Goal: Navigation & Orientation: Find specific page/section

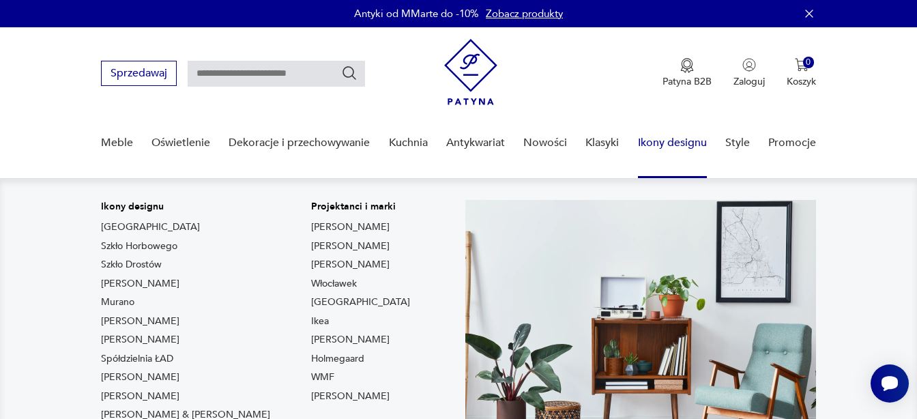
click at [686, 140] on link "Ikony designu" at bounding box center [672, 143] width 69 height 53
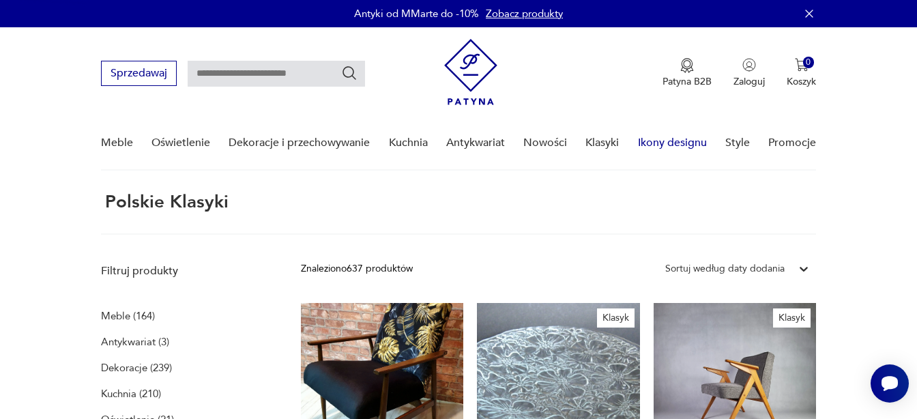
click at [686, 140] on link "Ikony designu" at bounding box center [672, 143] width 69 height 53
click at [548, 143] on link "Nowości" at bounding box center [545, 143] width 44 height 53
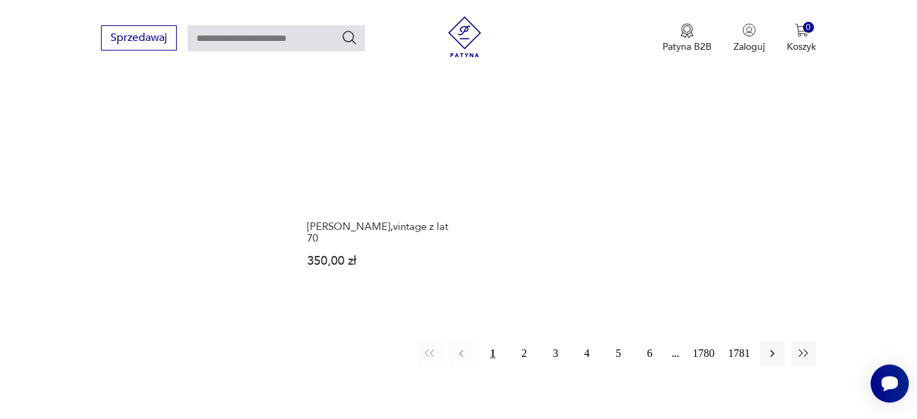
scroll to position [1737, 0]
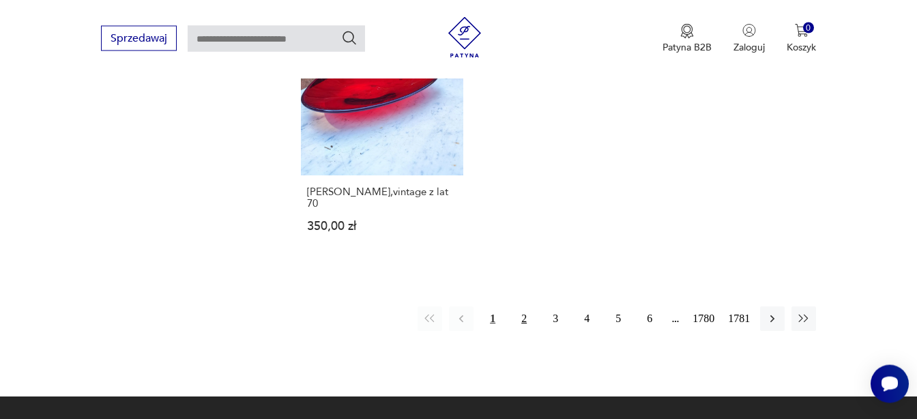
click at [527, 319] on button "2" at bounding box center [524, 318] width 25 height 25
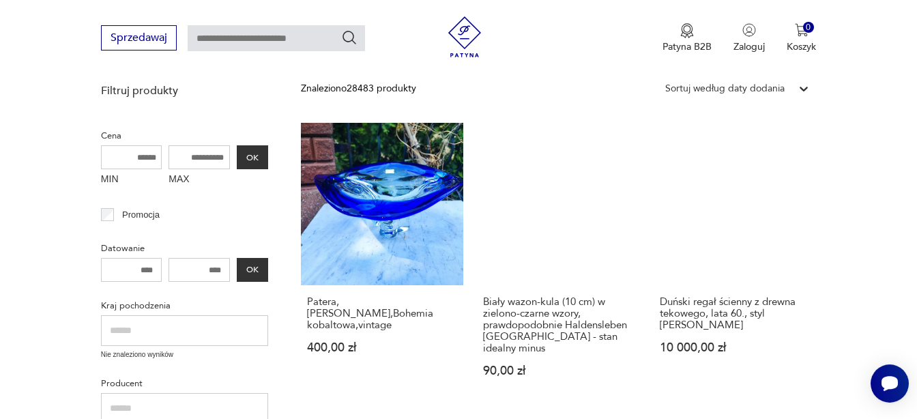
scroll to position [276, 0]
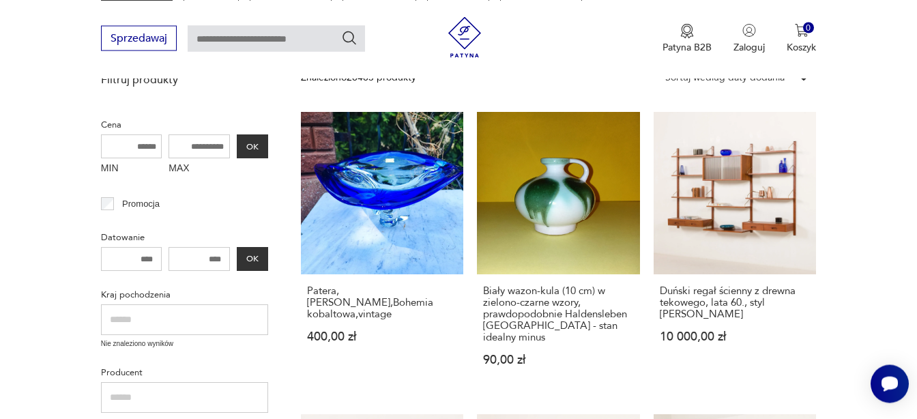
click at [137, 327] on input "text" at bounding box center [184, 319] width 167 height 31
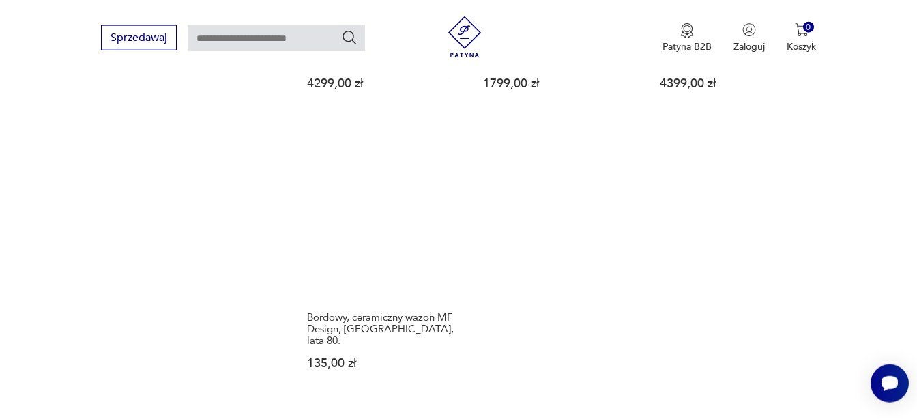
scroll to position [1737, 0]
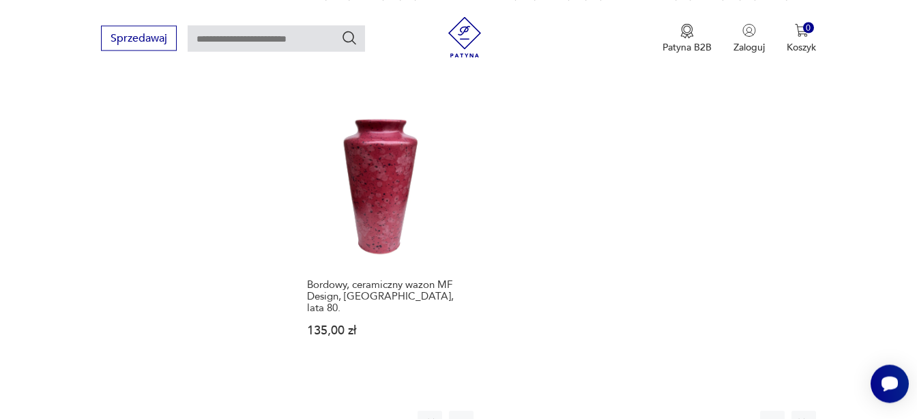
click at [555, 411] on button "3" at bounding box center [555, 423] width 25 height 25
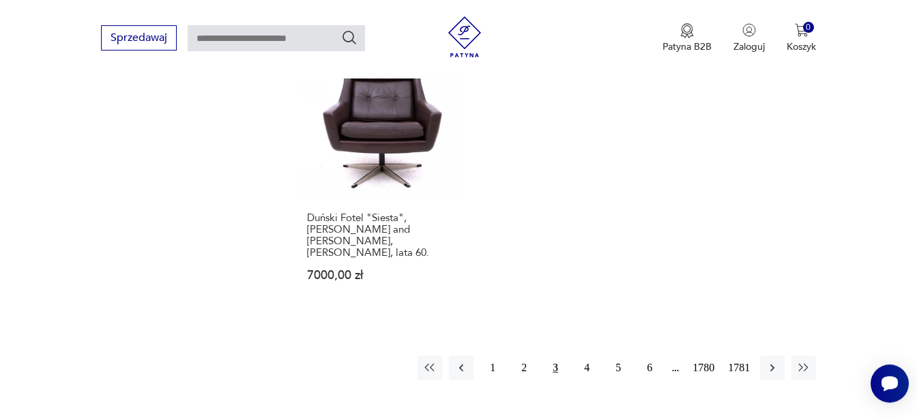
scroll to position [1807, 0]
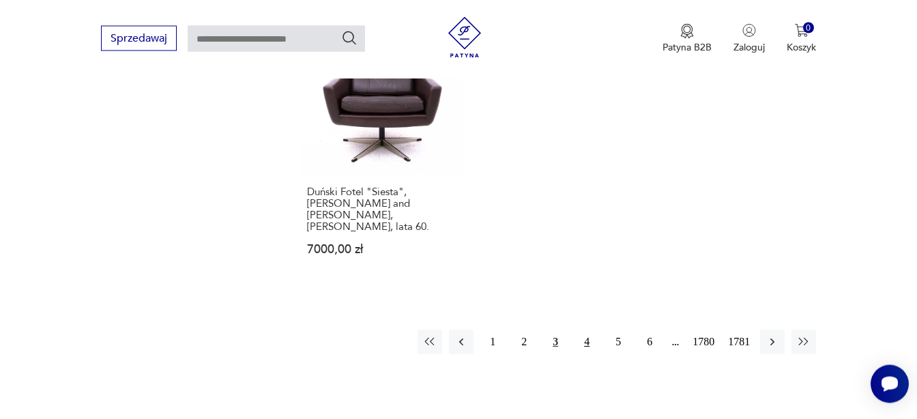
click at [585, 330] on button "4" at bounding box center [586, 342] width 25 height 25
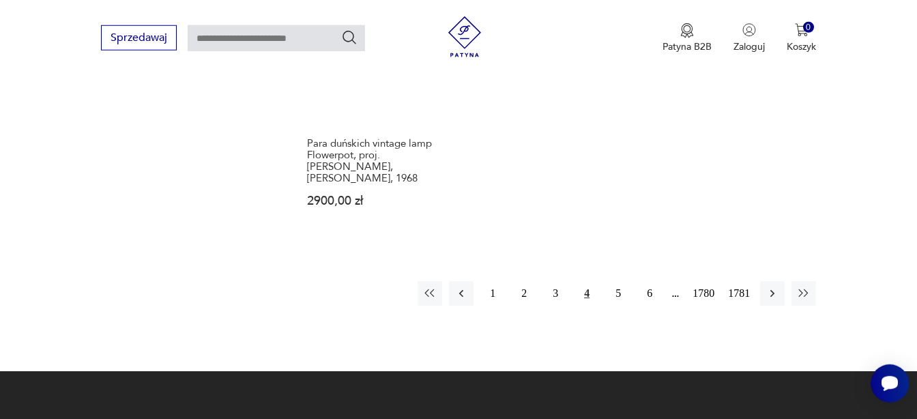
scroll to position [1946, 0]
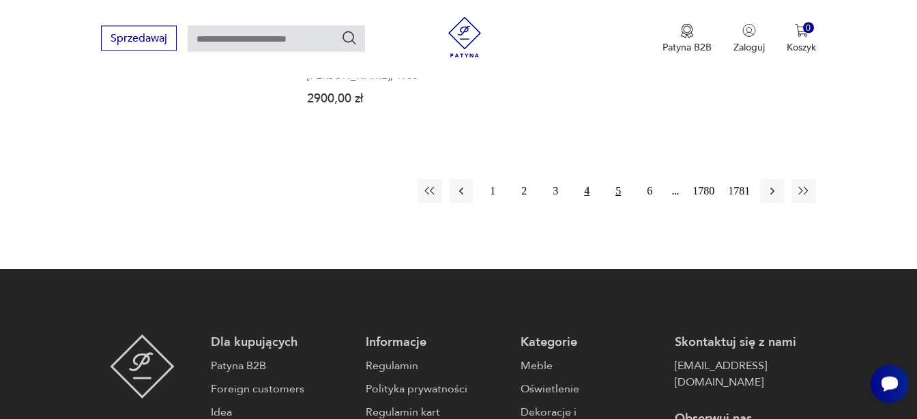
click at [617, 179] on button "5" at bounding box center [618, 191] width 25 height 25
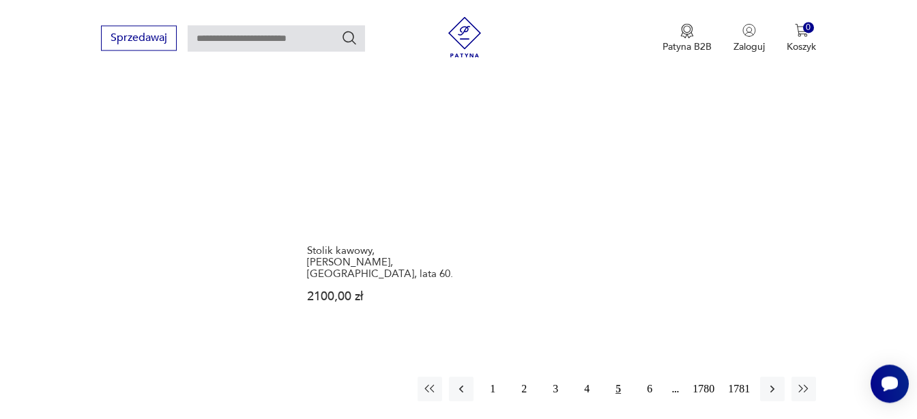
scroll to position [1737, 0]
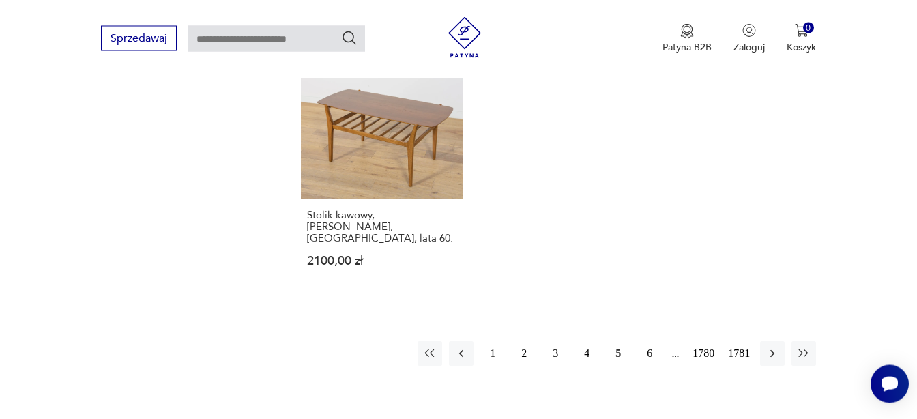
click at [650, 341] on button "6" at bounding box center [649, 353] width 25 height 25
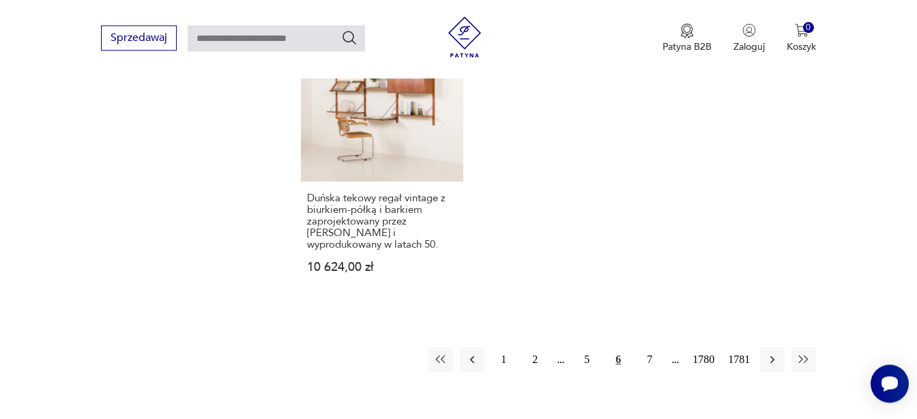
scroll to position [1876, 0]
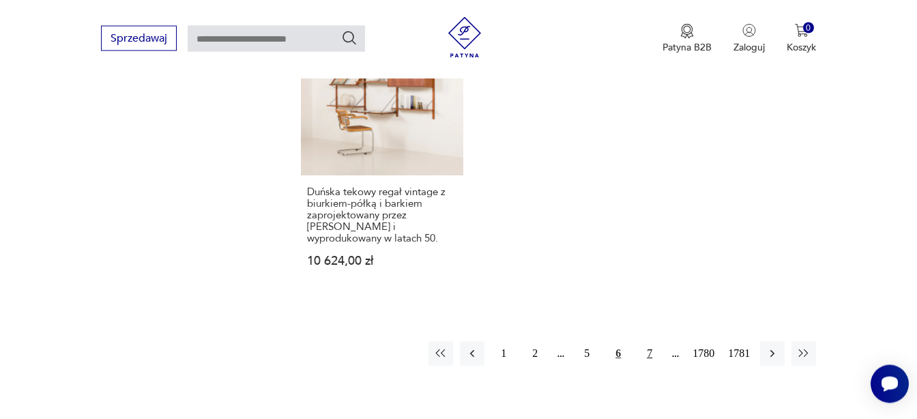
click at [647, 342] on button "7" at bounding box center [649, 353] width 25 height 25
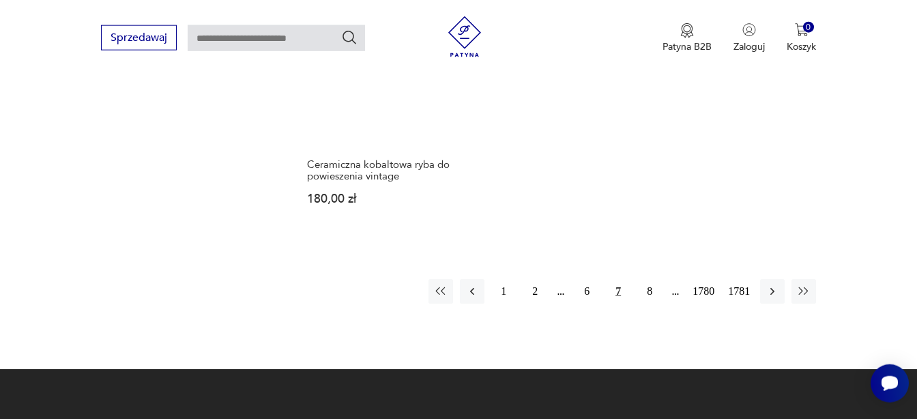
scroll to position [1806, 0]
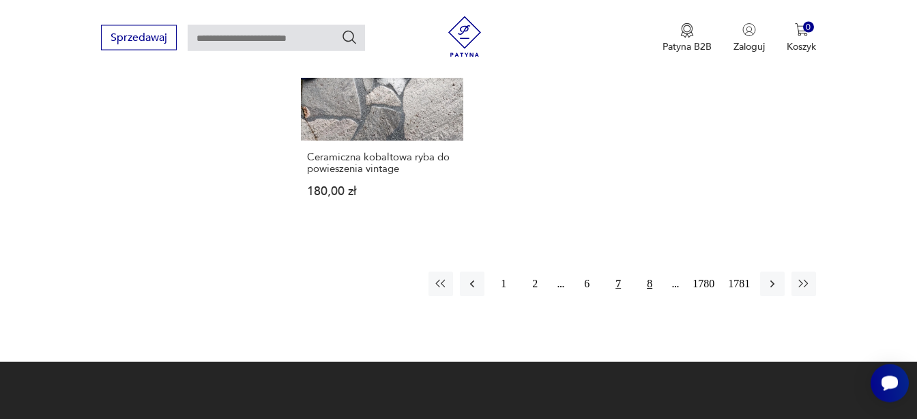
click at [647, 272] on button "8" at bounding box center [649, 284] width 25 height 25
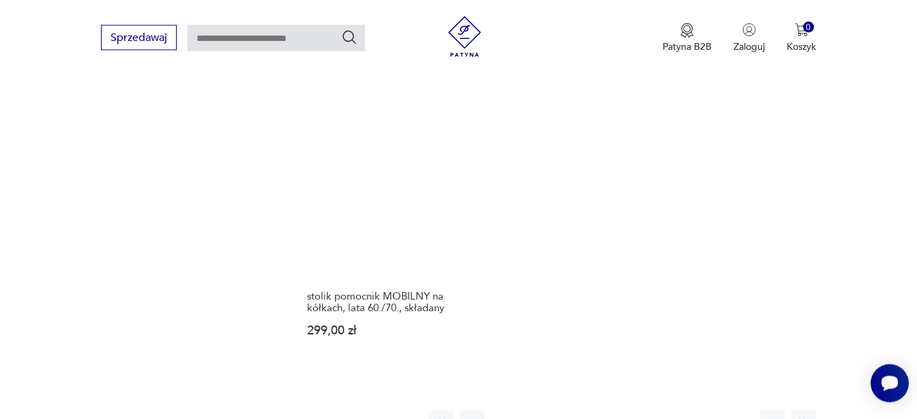
scroll to position [1698, 0]
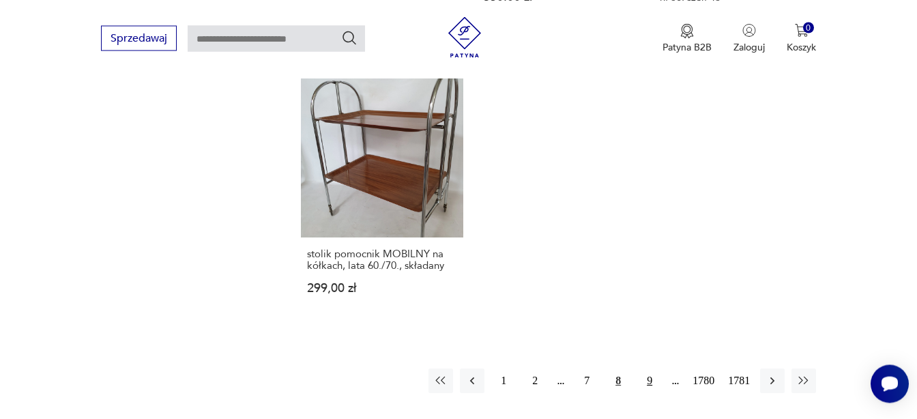
click at [649, 392] on button "9" at bounding box center [649, 380] width 25 height 25
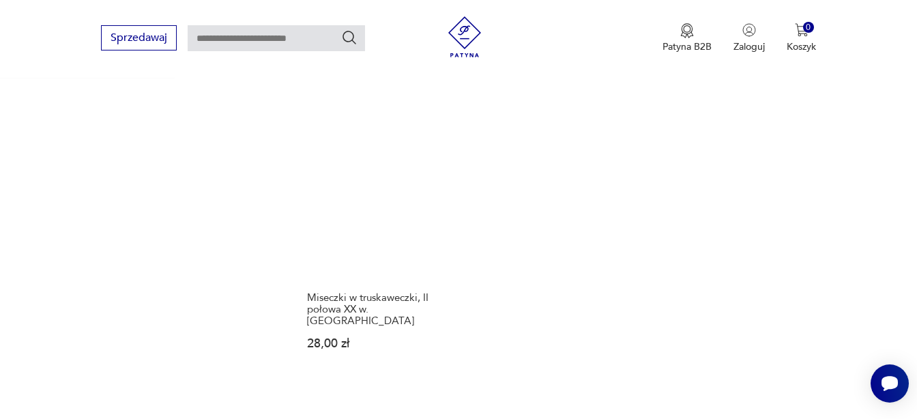
scroll to position [1667, 0]
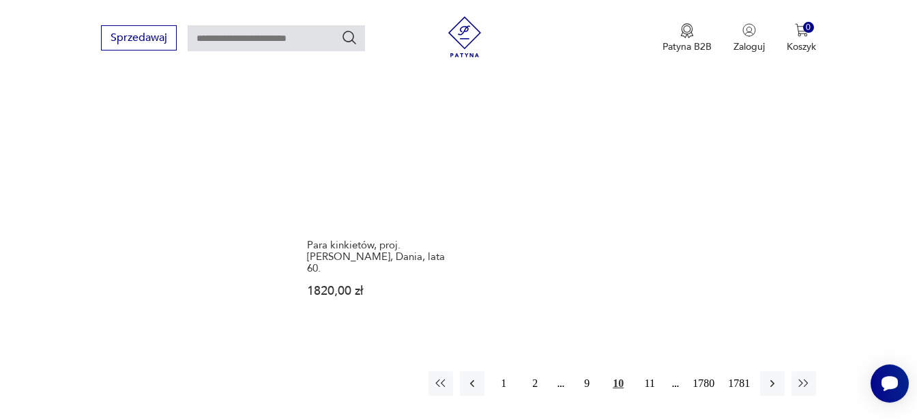
scroll to position [1807, 0]
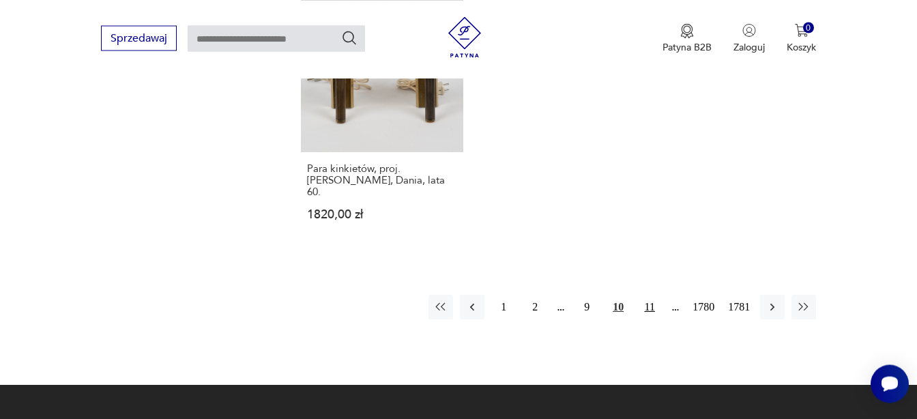
click at [647, 295] on button "11" at bounding box center [649, 307] width 25 height 25
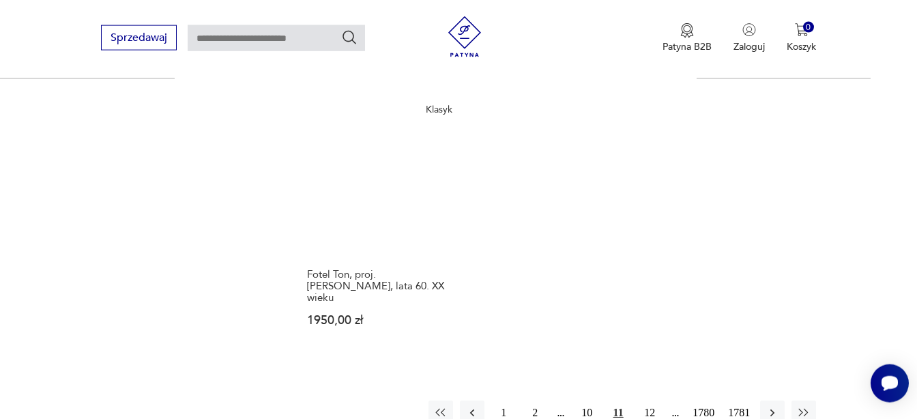
scroll to position [1876, 0]
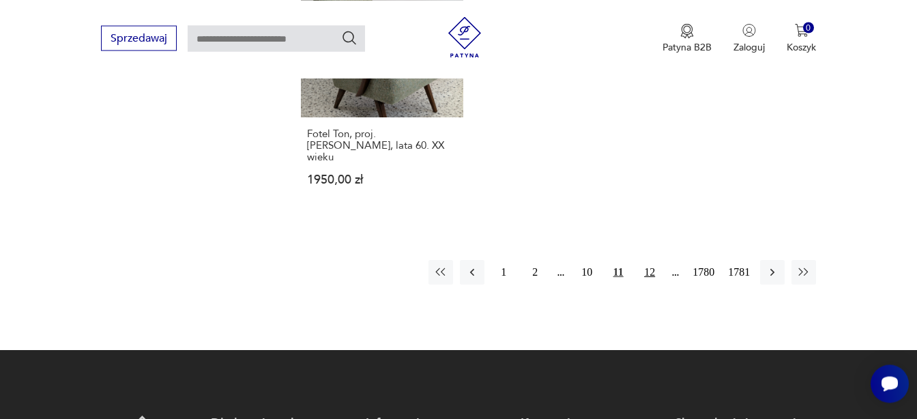
click at [650, 260] on button "12" at bounding box center [649, 272] width 25 height 25
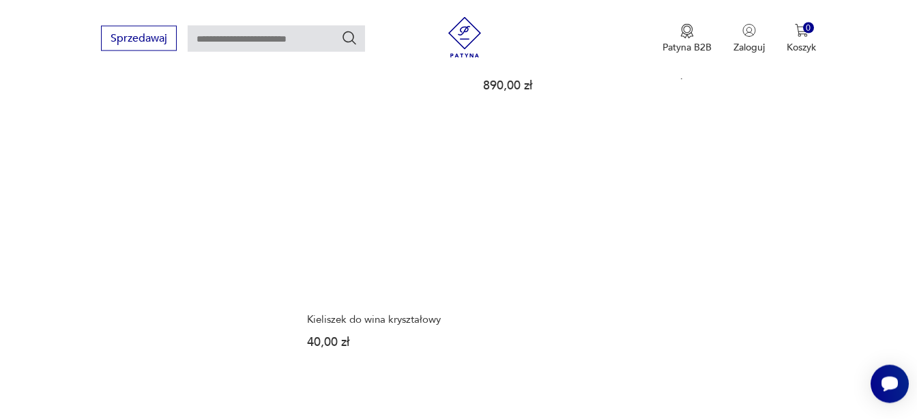
scroll to position [1737, 0]
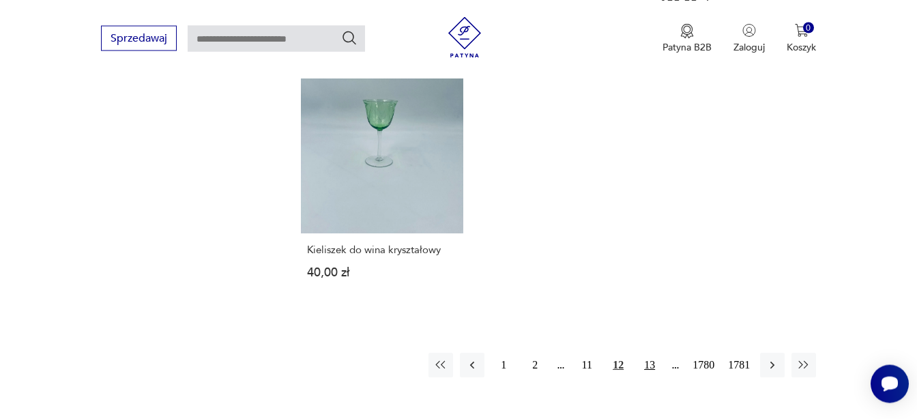
click at [647, 353] on button "13" at bounding box center [649, 365] width 25 height 25
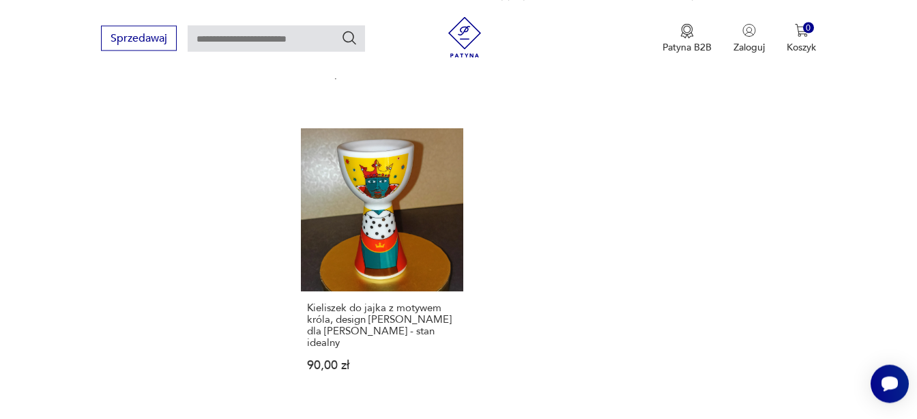
scroll to position [1737, 0]
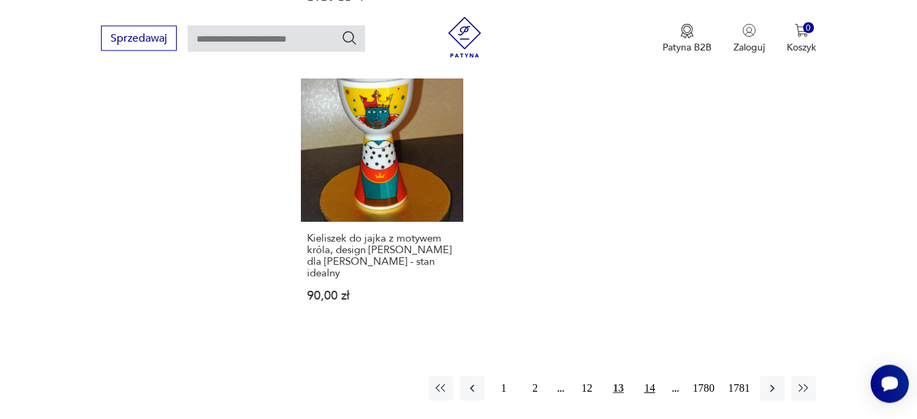
click at [645, 376] on button "14" at bounding box center [649, 388] width 25 height 25
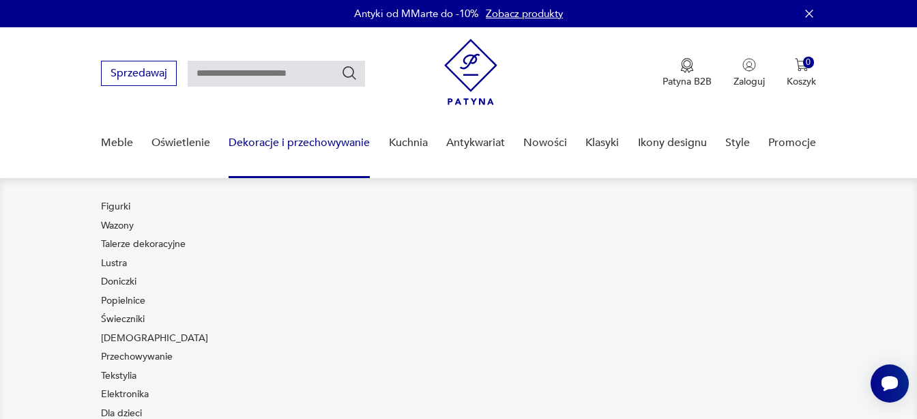
scroll to position [70, 0]
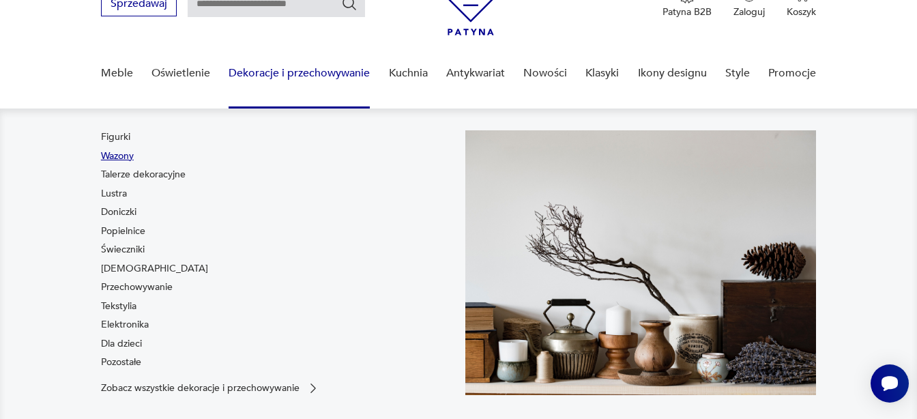
click at [121, 156] on link "Wazony" at bounding box center [117, 156] width 33 height 14
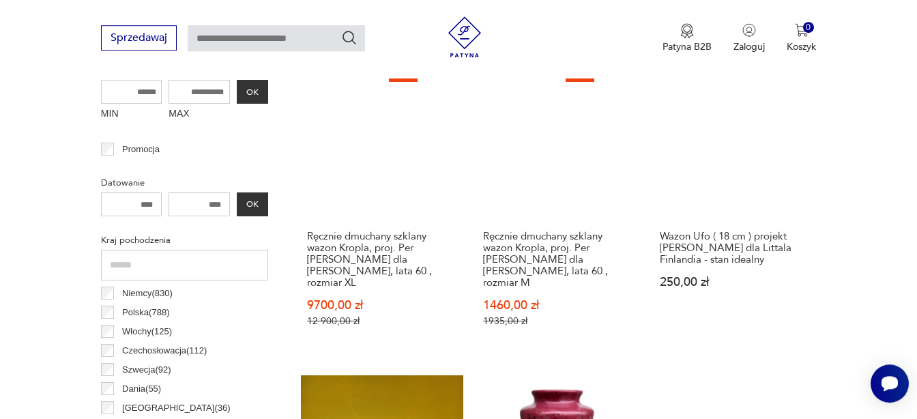
scroll to position [583, 0]
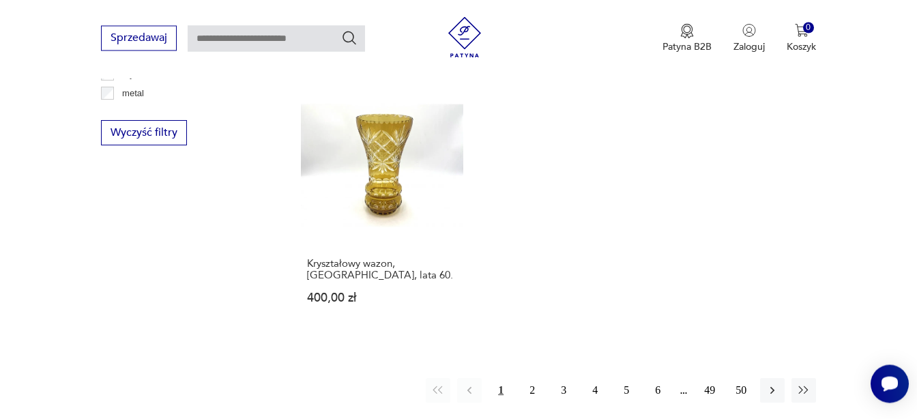
scroll to position [1893, 0]
click at [534, 377] on button "2" at bounding box center [532, 389] width 25 height 25
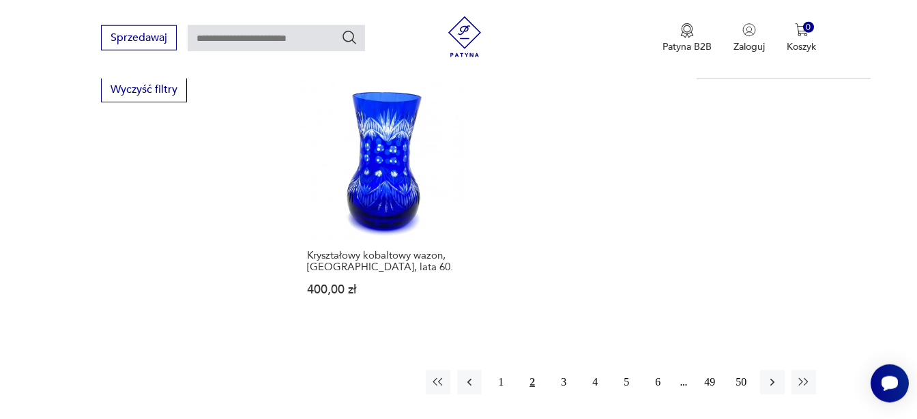
scroll to position [1964, 0]
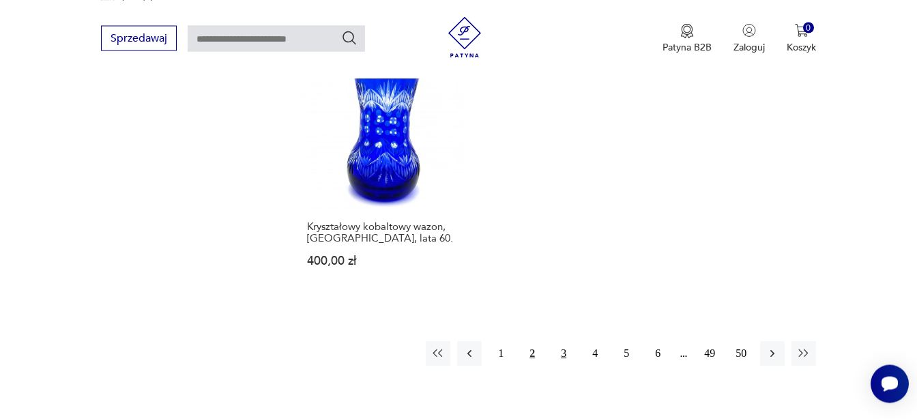
click at [564, 341] on button "3" at bounding box center [563, 353] width 25 height 25
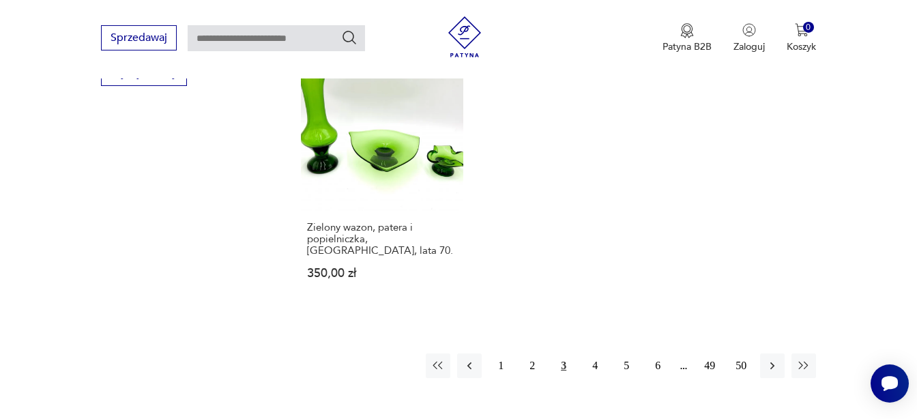
scroll to position [1964, 0]
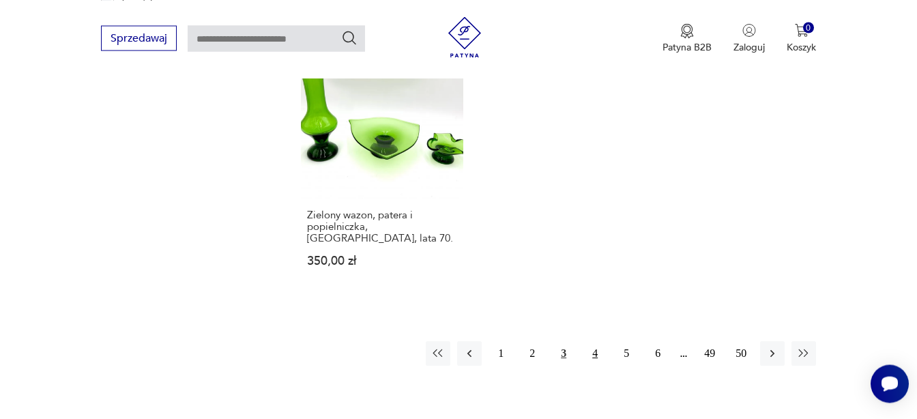
click at [592, 341] on button "4" at bounding box center [595, 353] width 25 height 25
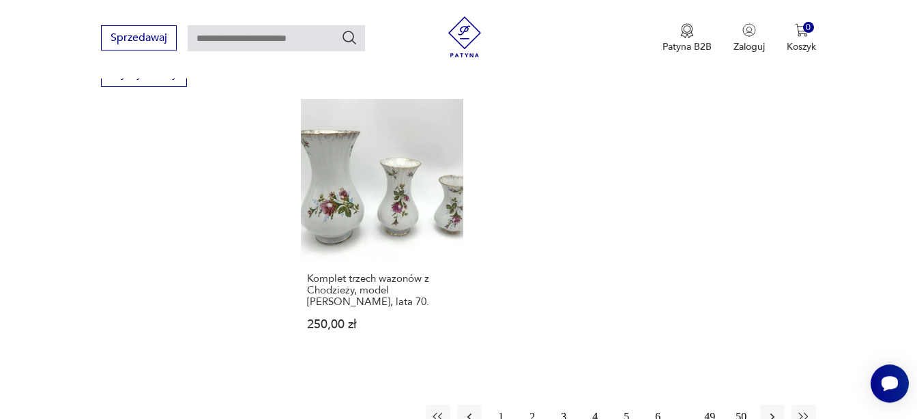
scroll to position [1964, 0]
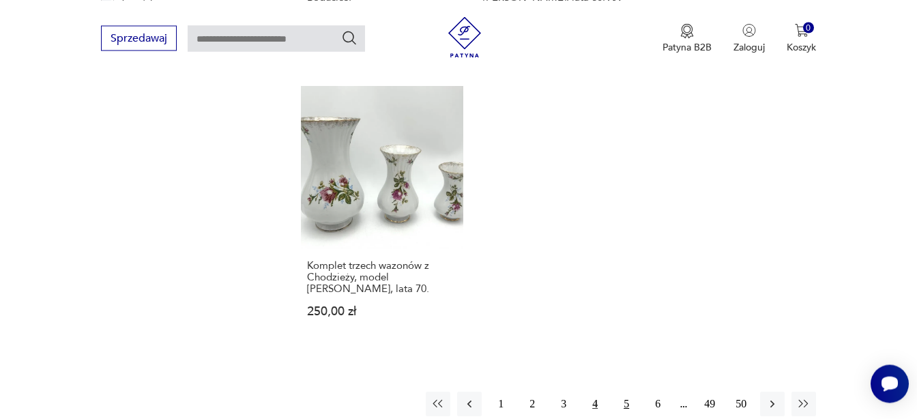
click at [626, 392] on button "5" at bounding box center [626, 404] width 25 height 25
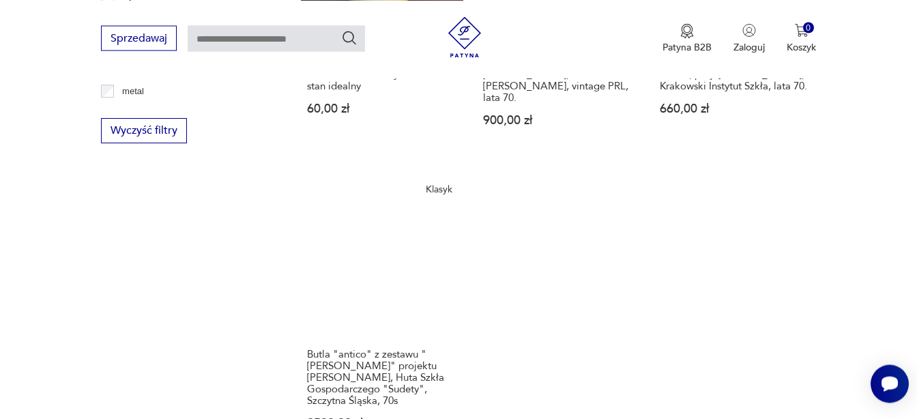
scroll to position [1964, 0]
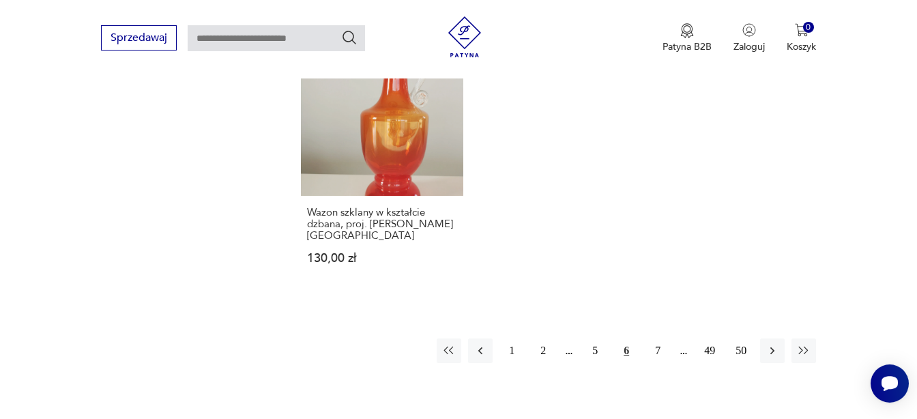
scroll to position [2103, 0]
click at [659, 338] on button "7" at bounding box center [657, 350] width 25 height 25
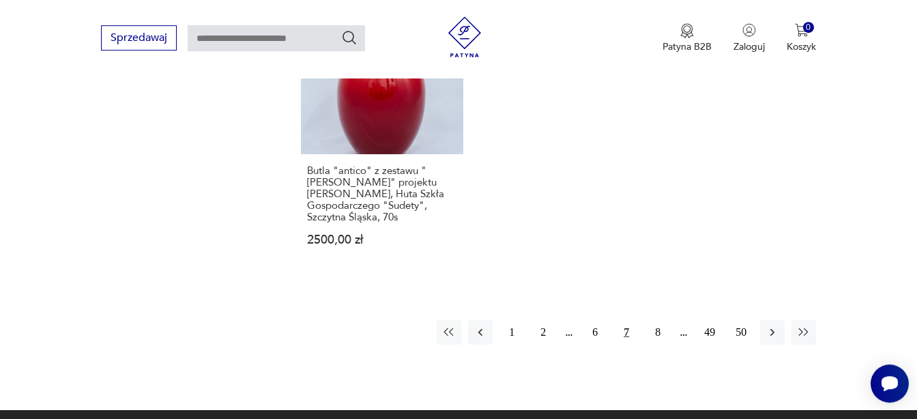
scroll to position [2172, 0]
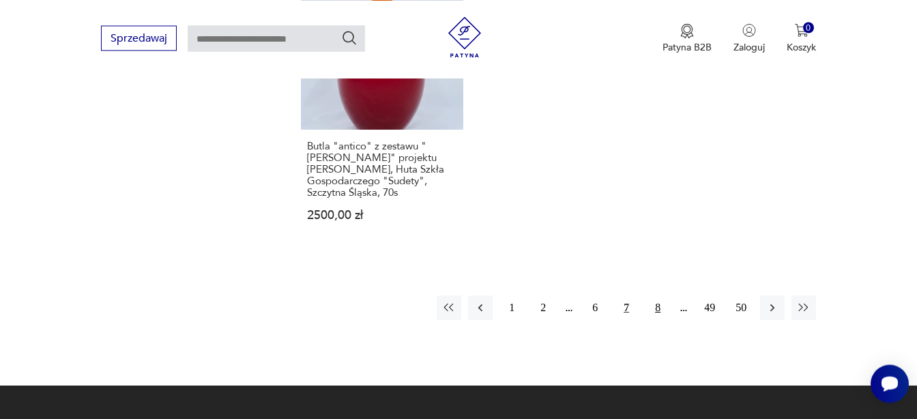
click at [653, 295] on button "8" at bounding box center [657, 307] width 25 height 25
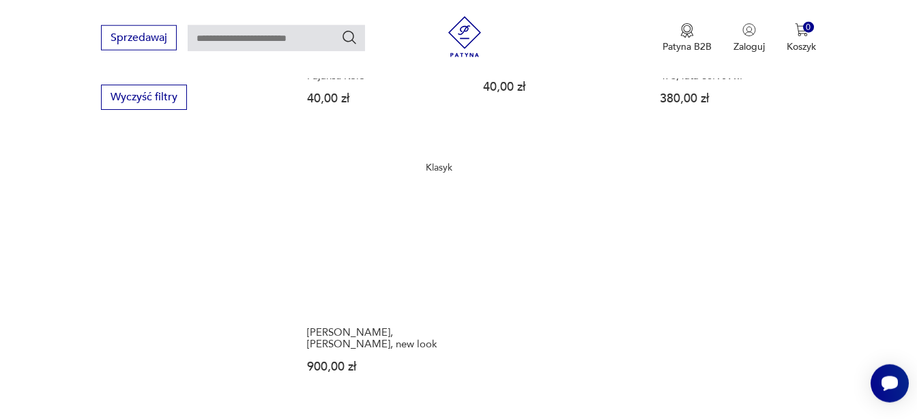
scroll to position [1964, 0]
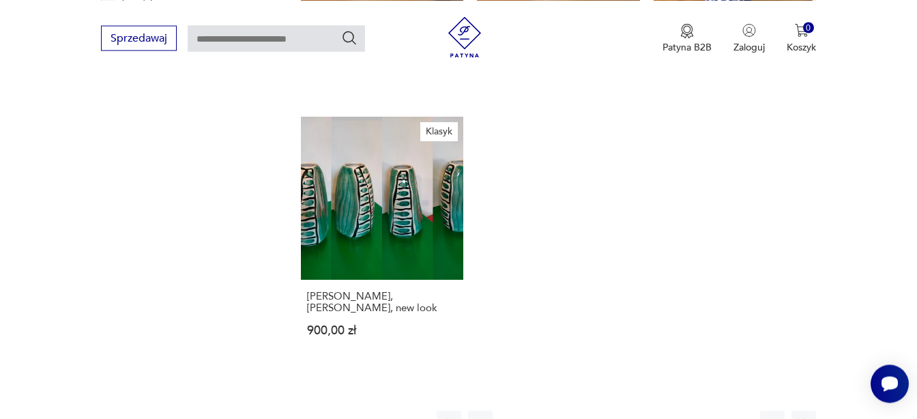
click at [658, 411] on button "9" at bounding box center [657, 423] width 25 height 25
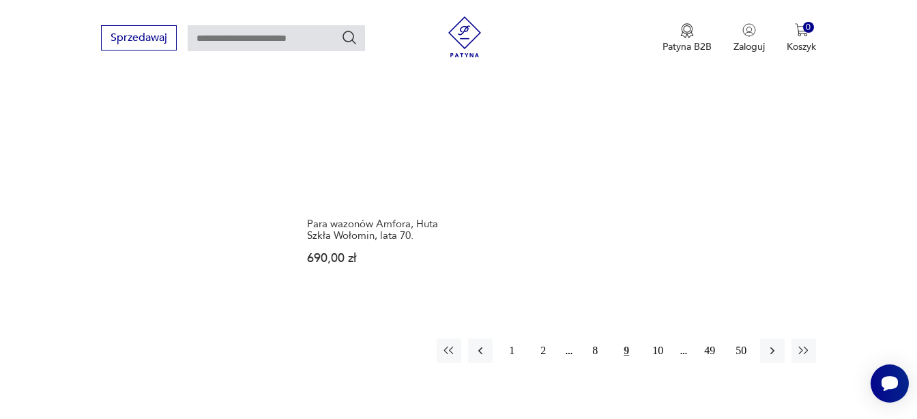
scroll to position [1964, 0]
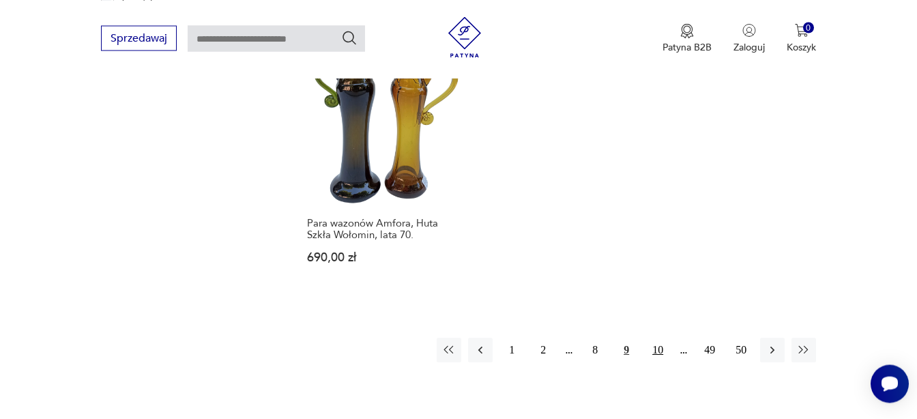
click at [660, 338] on button "10" at bounding box center [657, 350] width 25 height 25
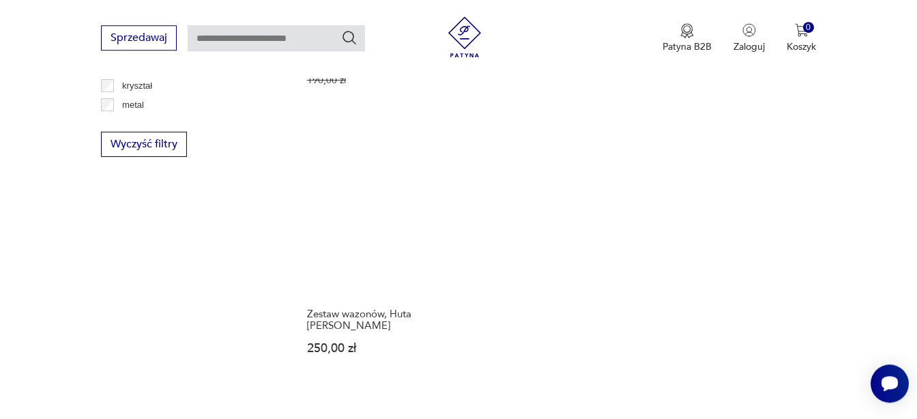
scroll to position [1894, 0]
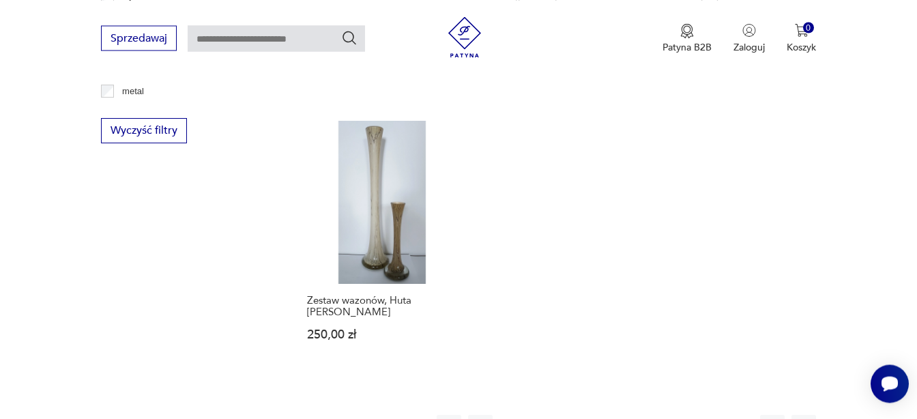
click at [658, 415] on button "11" at bounding box center [657, 427] width 25 height 25
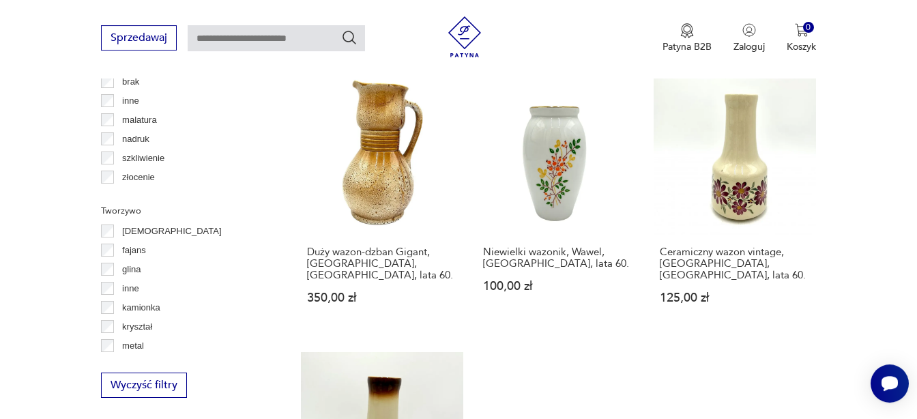
scroll to position [1615, 0]
